Goal: Information Seeking & Learning: Learn about a topic

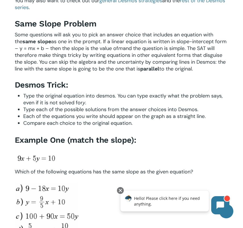
scroll to position [205, 0]
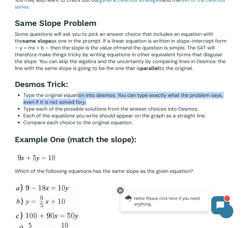
drag, startPoint x: 101, startPoint y: 104, endPoint x: 80, endPoint y: 96, distance: 22.8
click at [80, 96] on li "Type the original equation into desmos. You can type exactly what the problem s…" at bounding box center [126, 99] width 206 height 14
click at [80, 96] on span "Type the original equation into desmos. You can type exactly what the problem s…" at bounding box center [123, 99] width 200 height 14
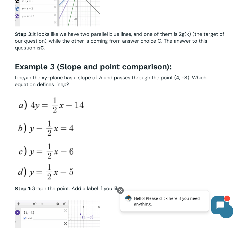
scroll to position [971, 0]
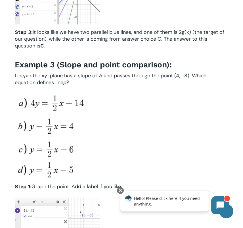
click at [102, 66] on b "Example 3 (Slope and point comparison):" at bounding box center [93, 64] width 157 height 9
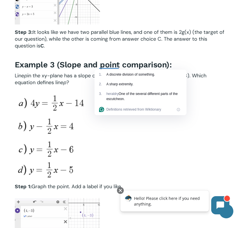
click at [143, 53] on div "On the Digital SAT, slope questions are considered the heart of basic Algebra. …" at bounding box center [122, 119] width 214 height 1901
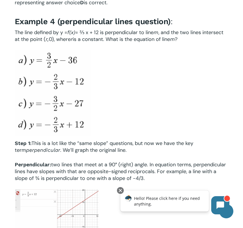
scroll to position [1305, 0]
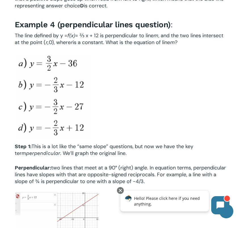
drag, startPoint x: 64, startPoint y: 109, endPoint x: 46, endPoint y: 83, distance: 31.2
click at [65, 98] on img at bounding box center [53, 95] width 77 height 85
drag, startPoint x: 65, startPoint y: 129, endPoint x: 40, endPoint y: 122, distance: 25.7
click at [40, 122] on img at bounding box center [53, 95] width 77 height 85
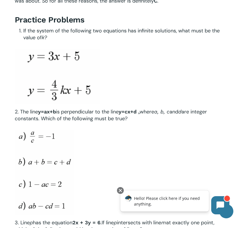
scroll to position [1657, 0]
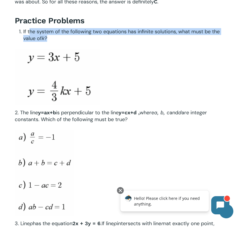
drag, startPoint x: 55, startPoint y: 37, endPoint x: 30, endPoint y: 30, distance: 26.5
click at [30, 30] on li "If the system of the following two equations has infinite solutions, what must …" at bounding box center [126, 35] width 206 height 14
click at [43, 34] on span "If the system of the following two equations has infinite solutions, what must …" at bounding box center [121, 35] width 197 height 14
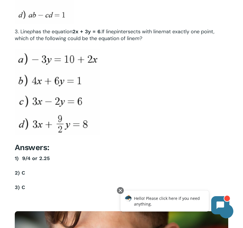
scroll to position [1851, 0]
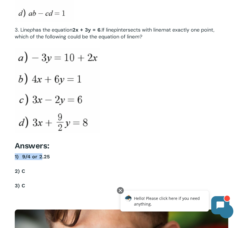
drag, startPoint x: 41, startPoint y: 158, endPoint x: 2, endPoint y: 153, distance: 39.0
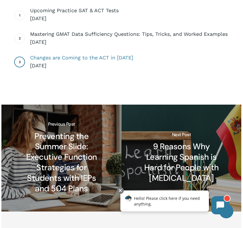
scroll to position [2342, 0]
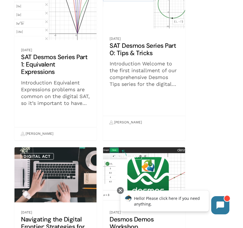
scroll to position [619, 0]
